Goal: Information Seeking & Learning: Learn about a topic

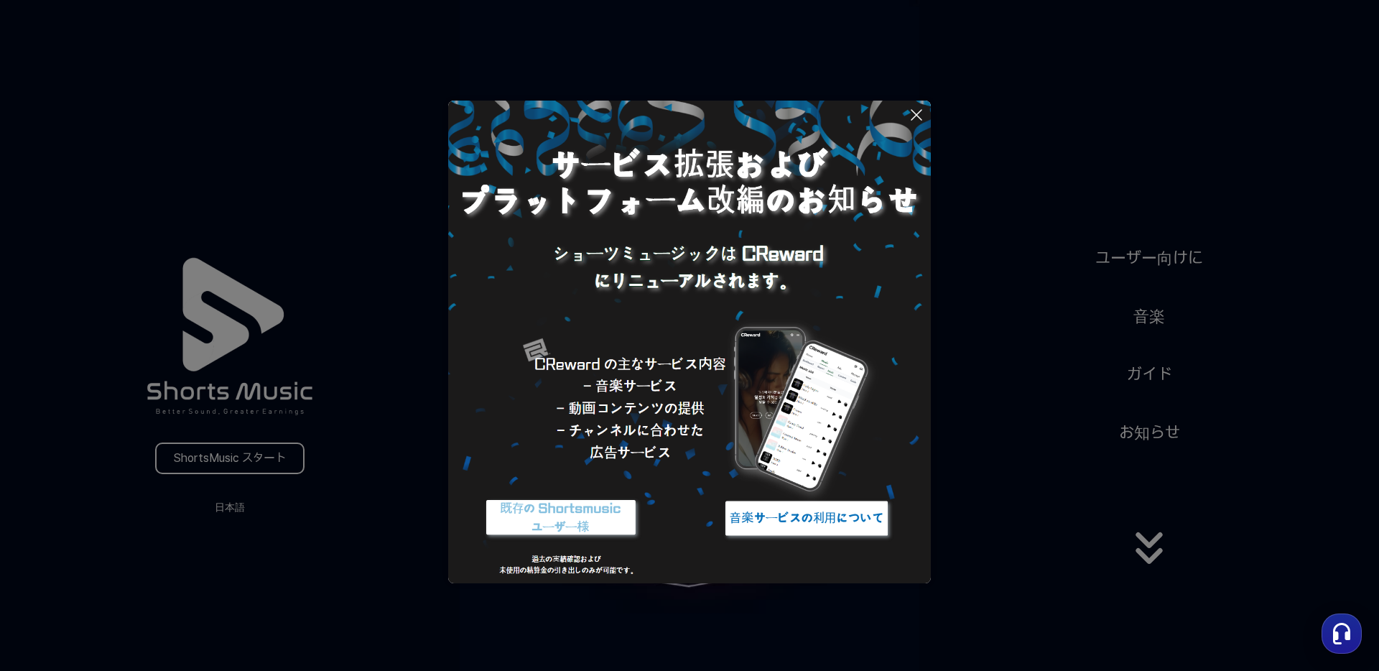
click at [785, 381] on img at bounding box center [689, 342] width 483 height 483
click at [771, 508] on img at bounding box center [807, 518] width 180 height 54
click at [923, 119] on icon at bounding box center [916, 114] width 17 height 17
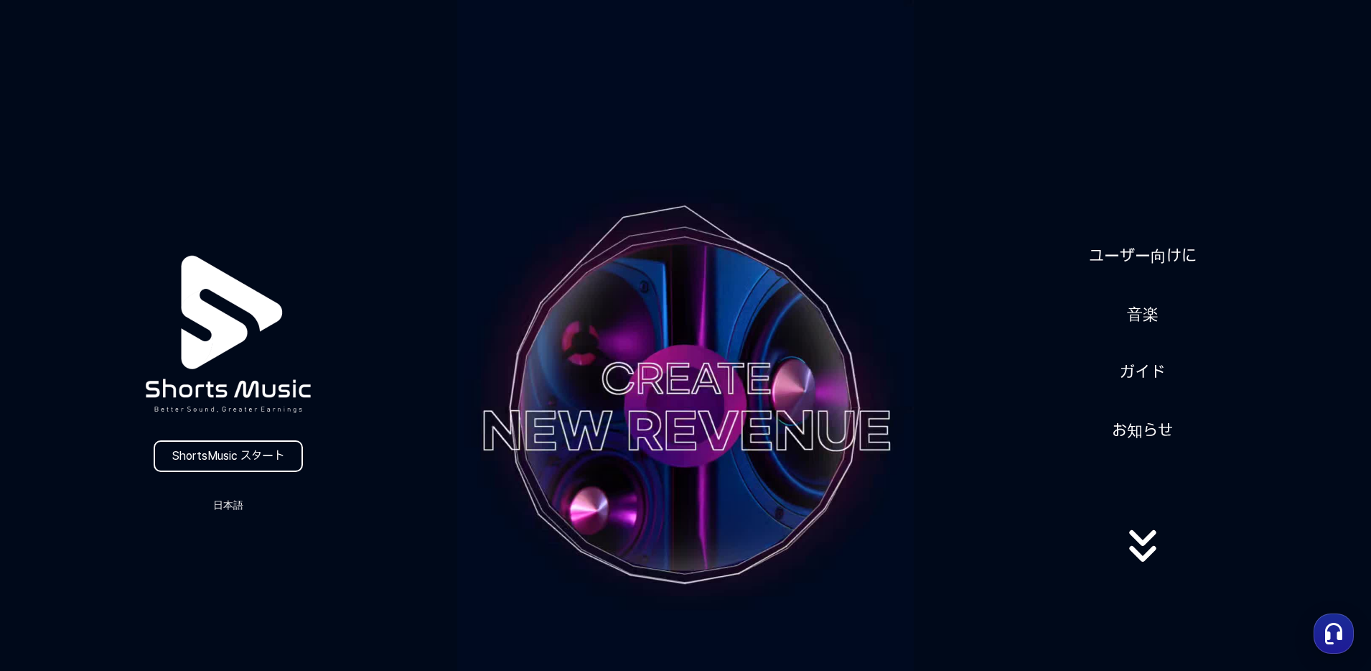
click at [1155, 541] on icon at bounding box center [1143, 545] width 92 height 57
click at [1143, 544] on icon at bounding box center [1143, 545] width 92 height 57
click at [1138, 551] on icon at bounding box center [1143, 545] width 92 height 57
drag, startPoint x: 1132, startPoint y: 514, endPoint x: 1119, endPoint y: 319, distance: 195.8
click at [1119, 323] on div "ユーザー向けに 音楽 ガイド お知らせ" at bounding box center [1142, 406] width 457 height 359
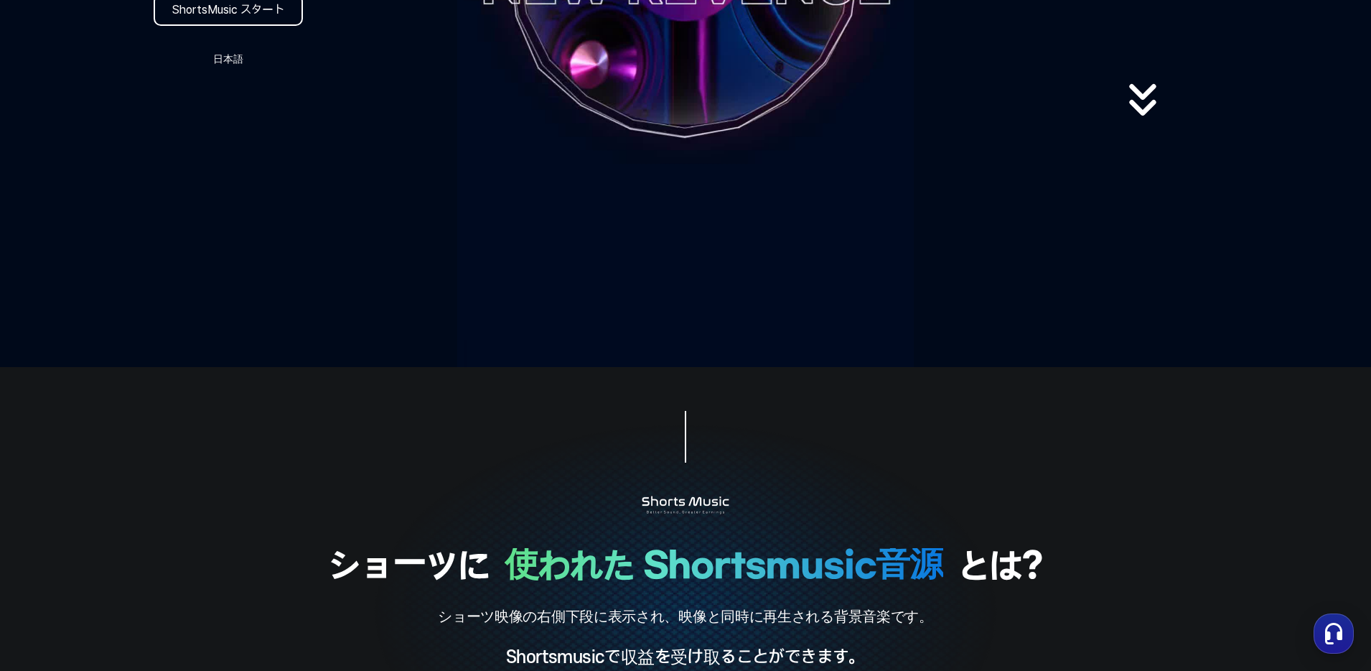
scroll to position [117, 0]
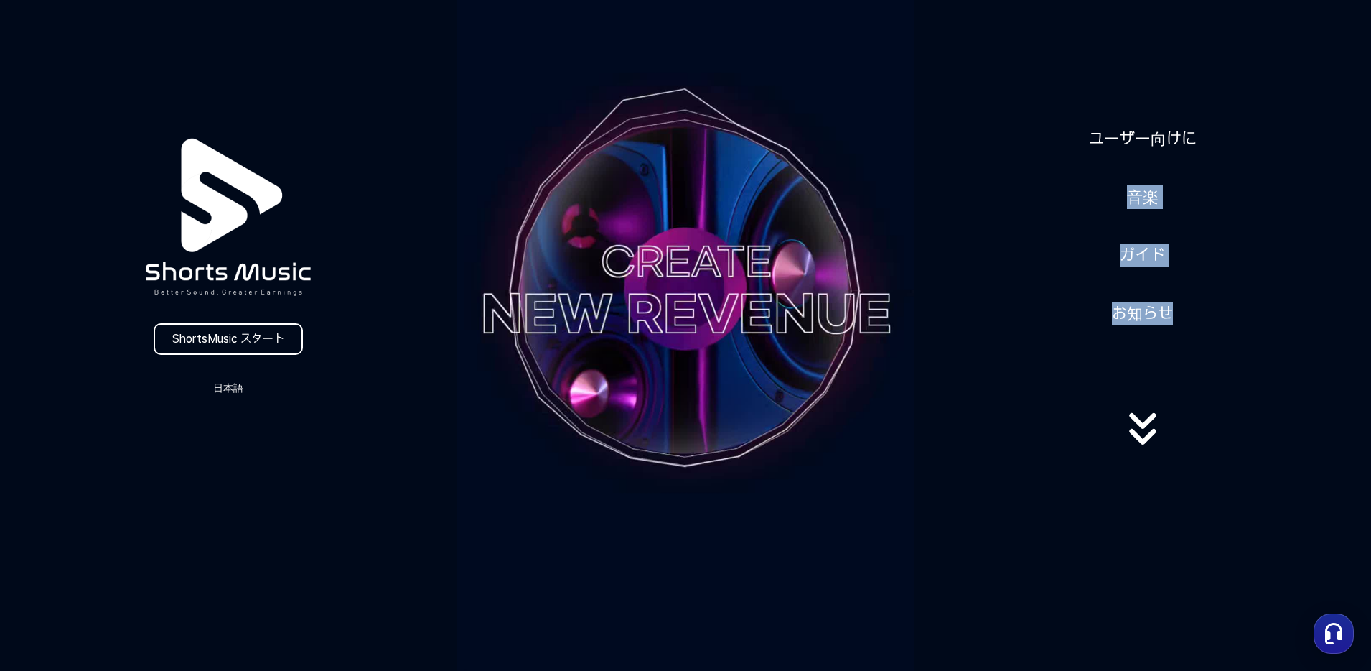
click at [1246, 243] on div "ユーザー向けに 音楽 ガイド お知らせ" at bounding box center [1142, 289] width 457 height 359
click at [1150, 256] on link "ガイド" at bounding box center [1142, 255] width 57 height 35
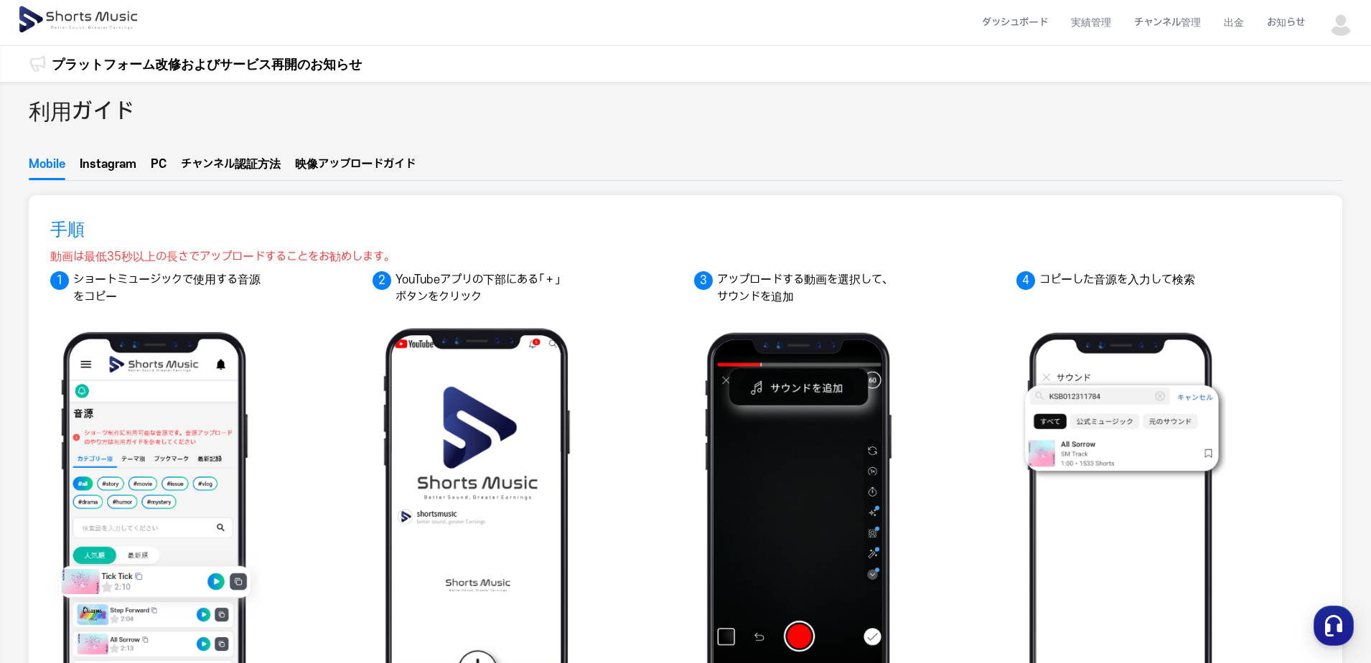
click at [160, 64] on link "プラットフォーム改修およびサービス再開のお知らせ" at bounding box center [207, 64] width 310 height 19
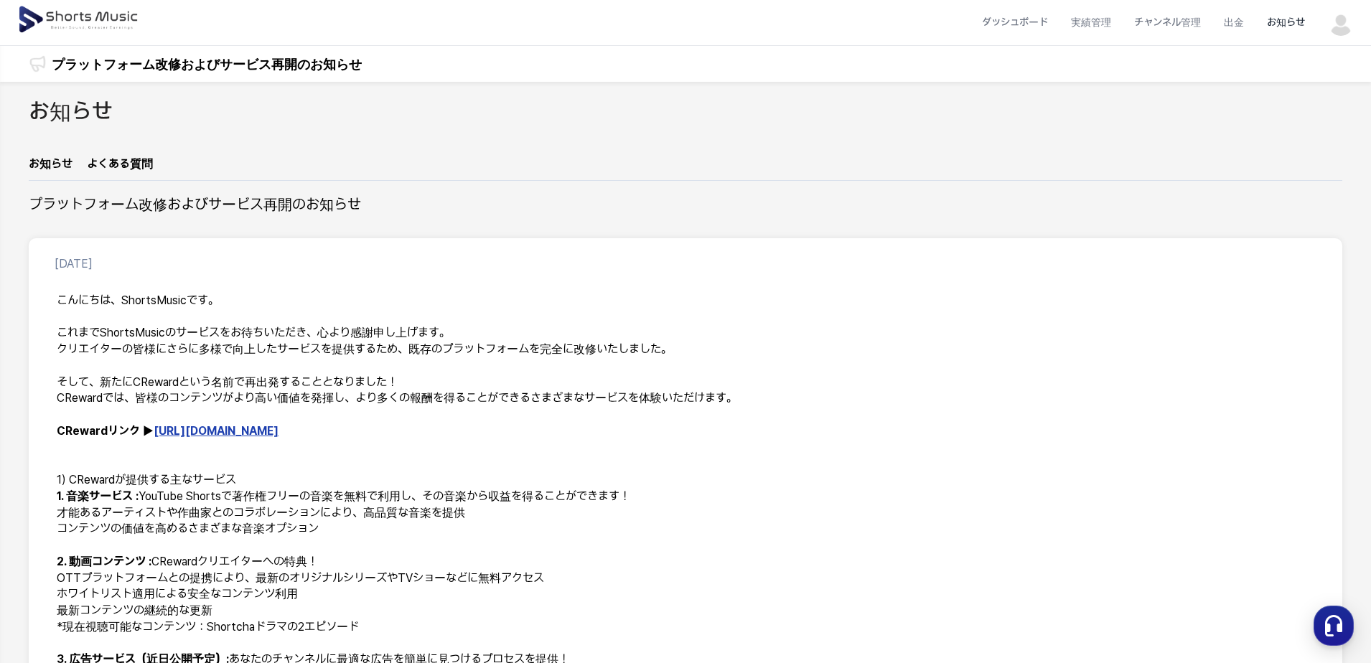
click at [57, 163] on link "お知らせ" at bounding box center [51, 168] width 44 height 24
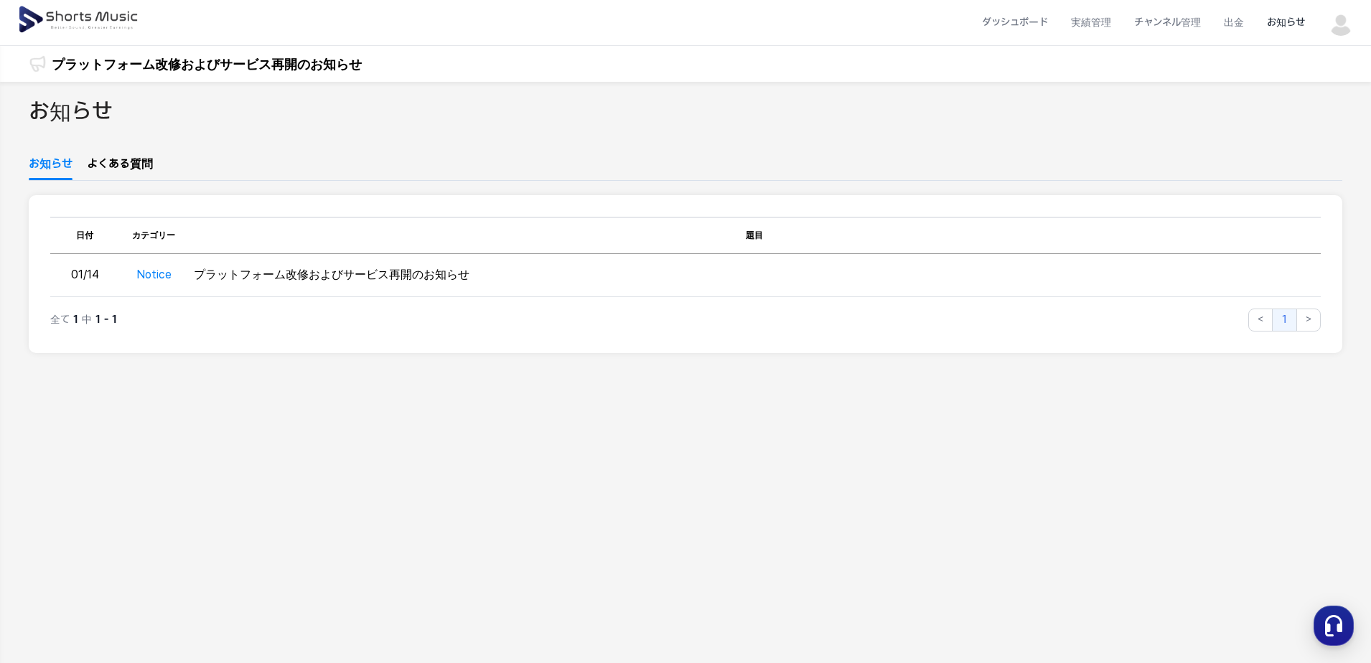
click at [104, 24] on img at bounding box center [79, 20] width 124 height 40
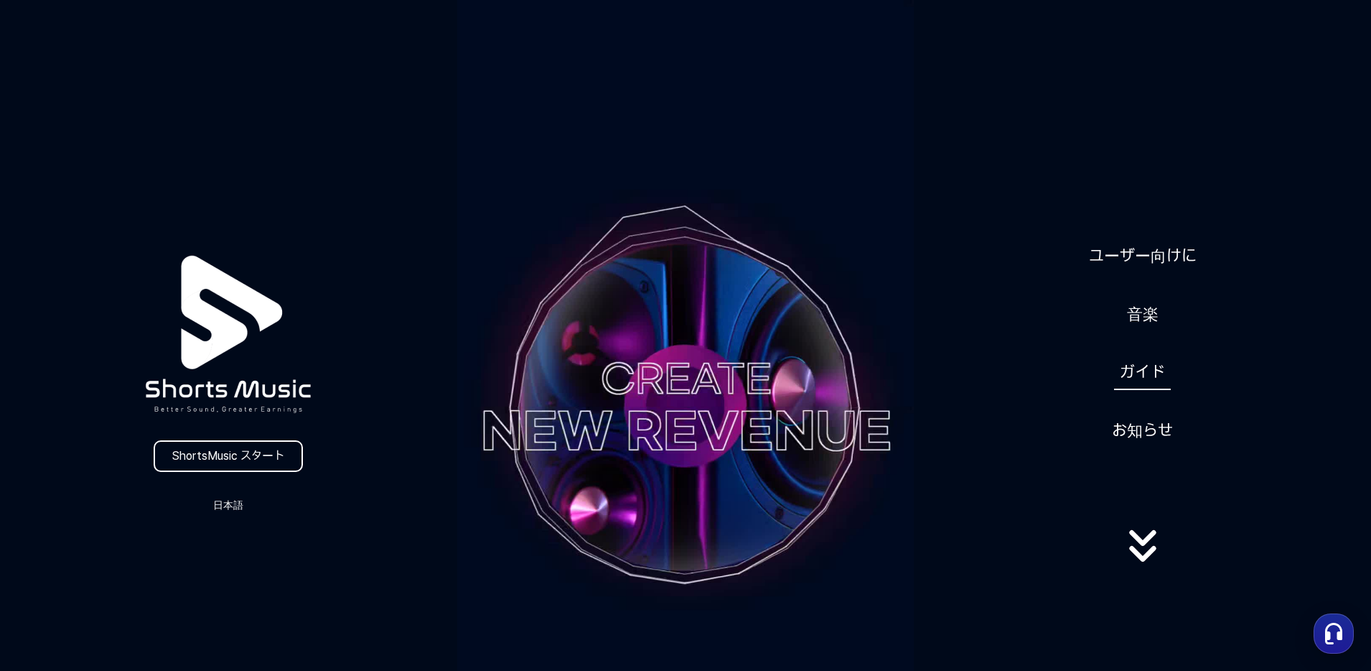
click at [1140, 364] on link "ガイド" at bounding box center [1142, 372] width 57 height 35
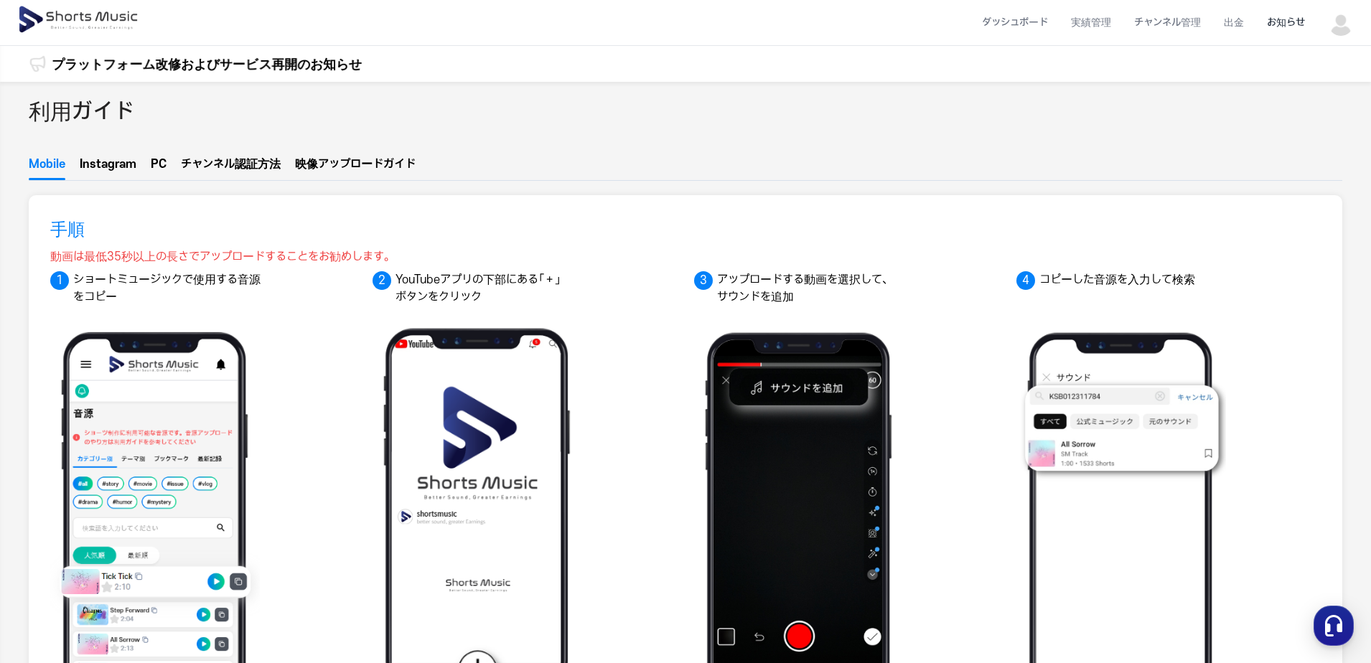
click at [1303, 22] on li "お知らせ" at bounding box center [1286, 23] width 61 height 38
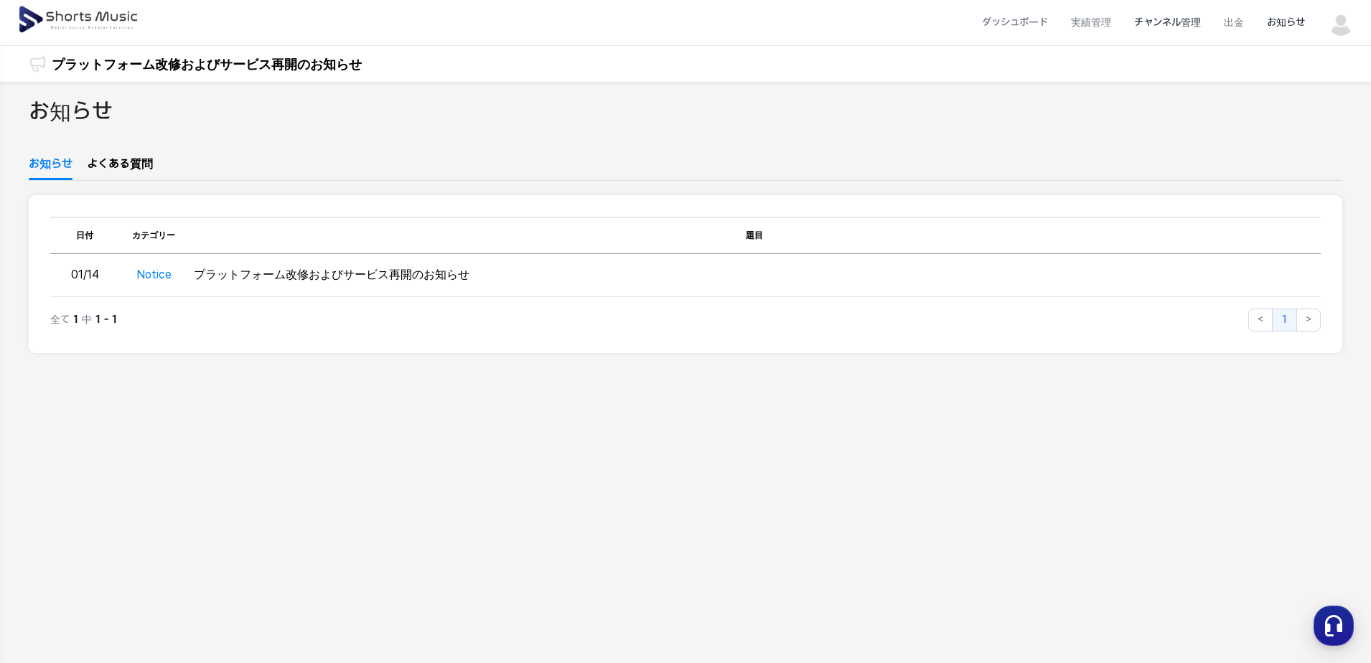
click at [1149, 24] on li "チャンネル管理" at bounding box center [1168, 23] width 90 height 38
